Goal: Submit feedback/report problem

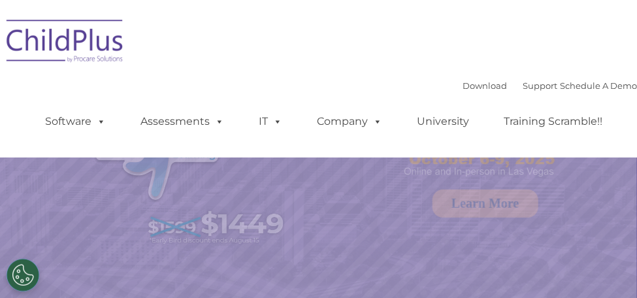
select select "MEDIUM"
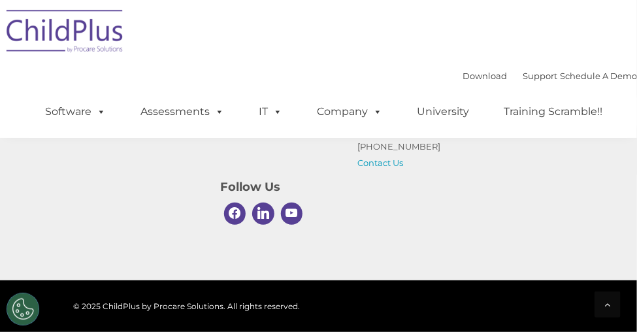
scroll to position [1915, 0]
click at [84, 29] on img at bounding box center [65, 33] width 131 height 65
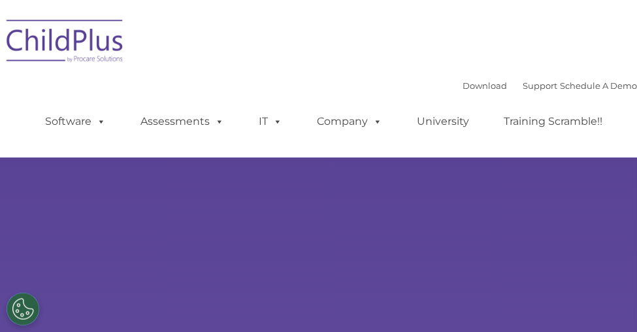
select select "MEDIUM"
